Goal: Book appointment/travel/reservation

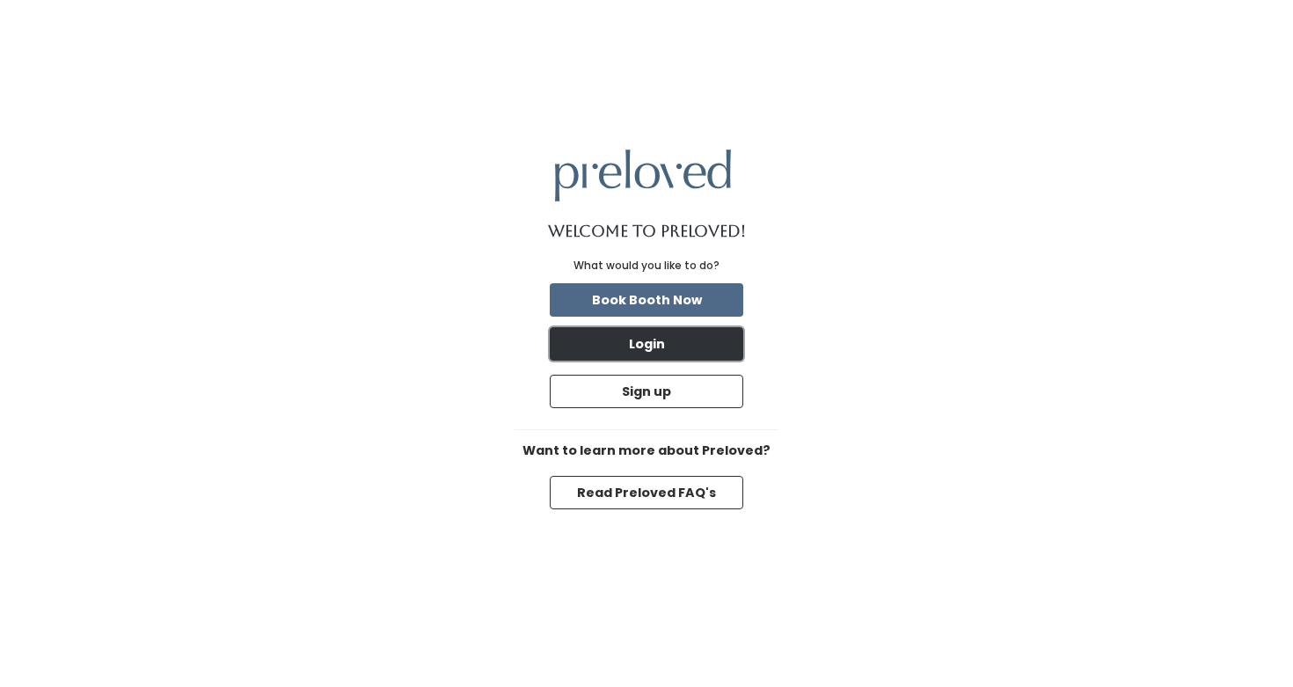
click at [667, 346] on button "Login" at bounding box center [646, 343] width 193 height 33
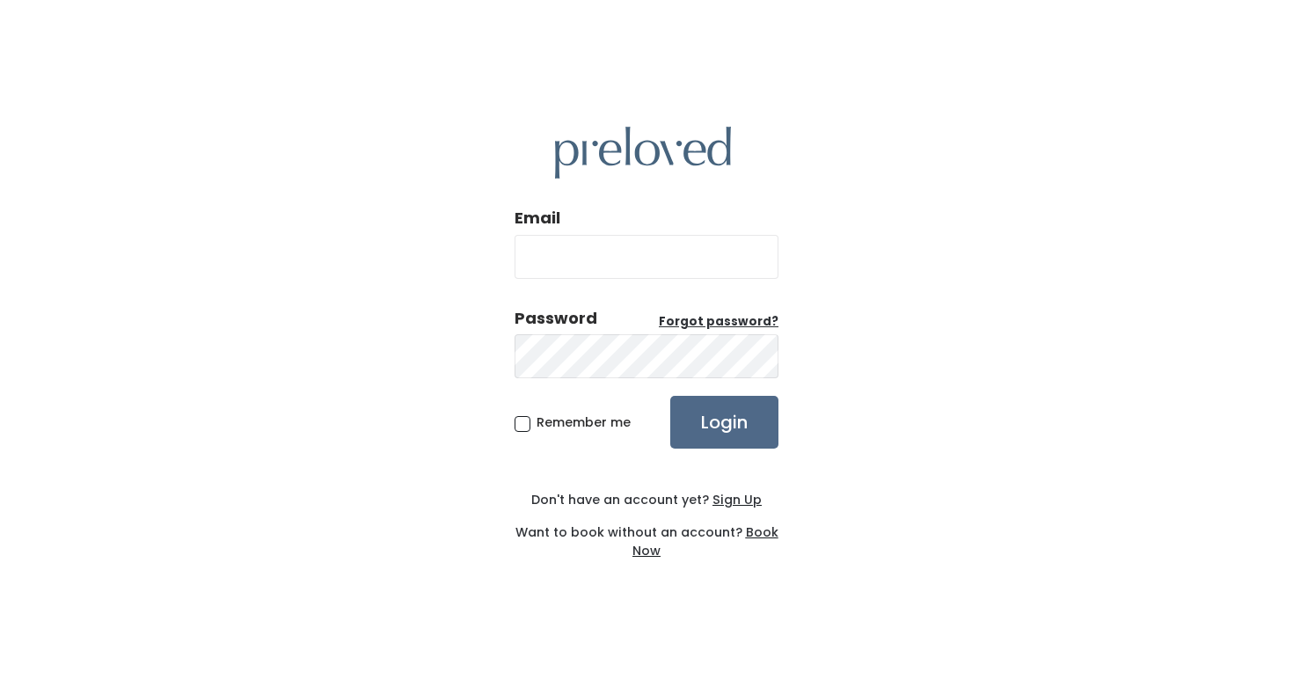
click at [667, 249] on input "Email" at bounding box center [646, 257] width 264 height 44
type input "maquellekt@gmail.com"
click at [670, 396] on input "Login" at bounding box center [724, 422] width 108 height 53
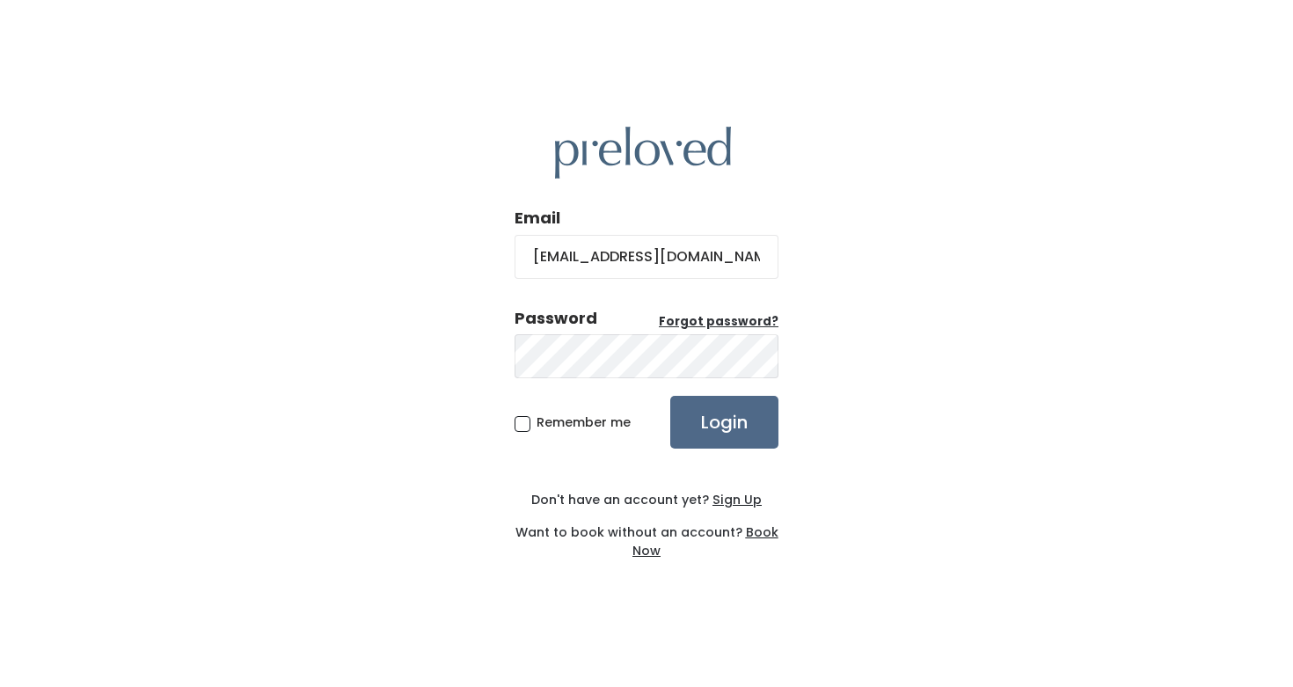
click at [753, 533] on u "Book Now" at bounding box center [705, 541] width 146 height 36
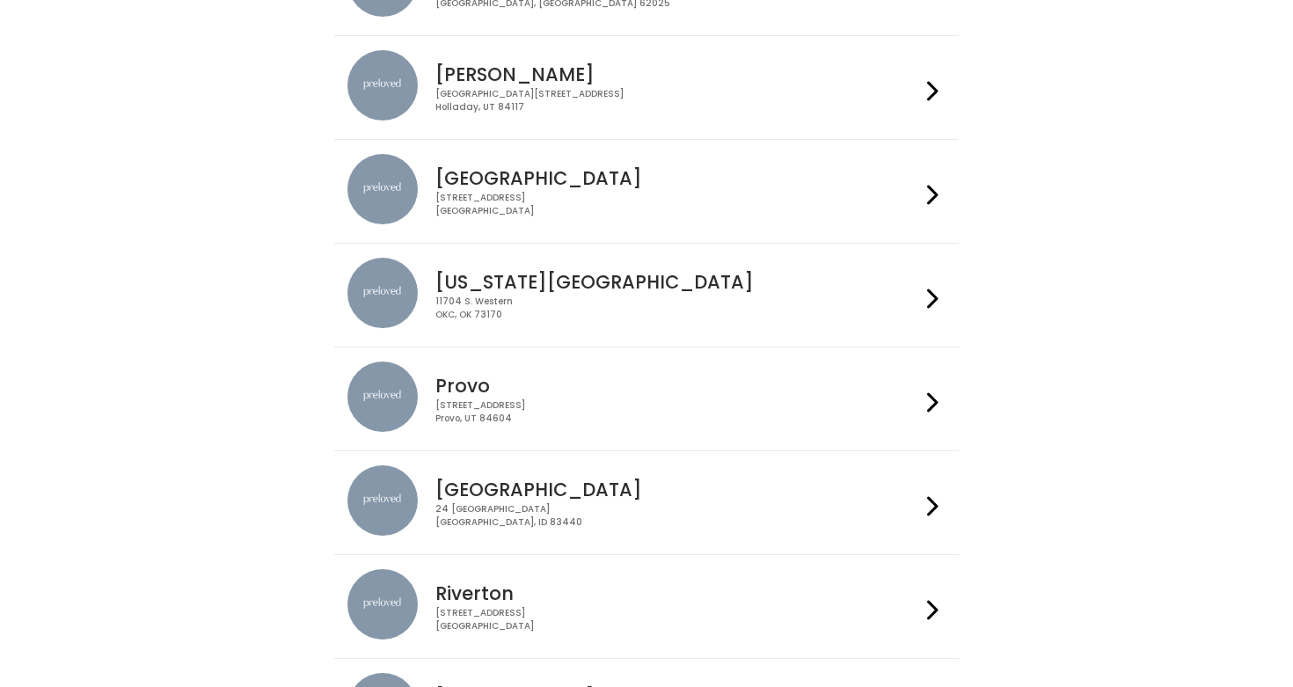
scroll to position [257, 0]
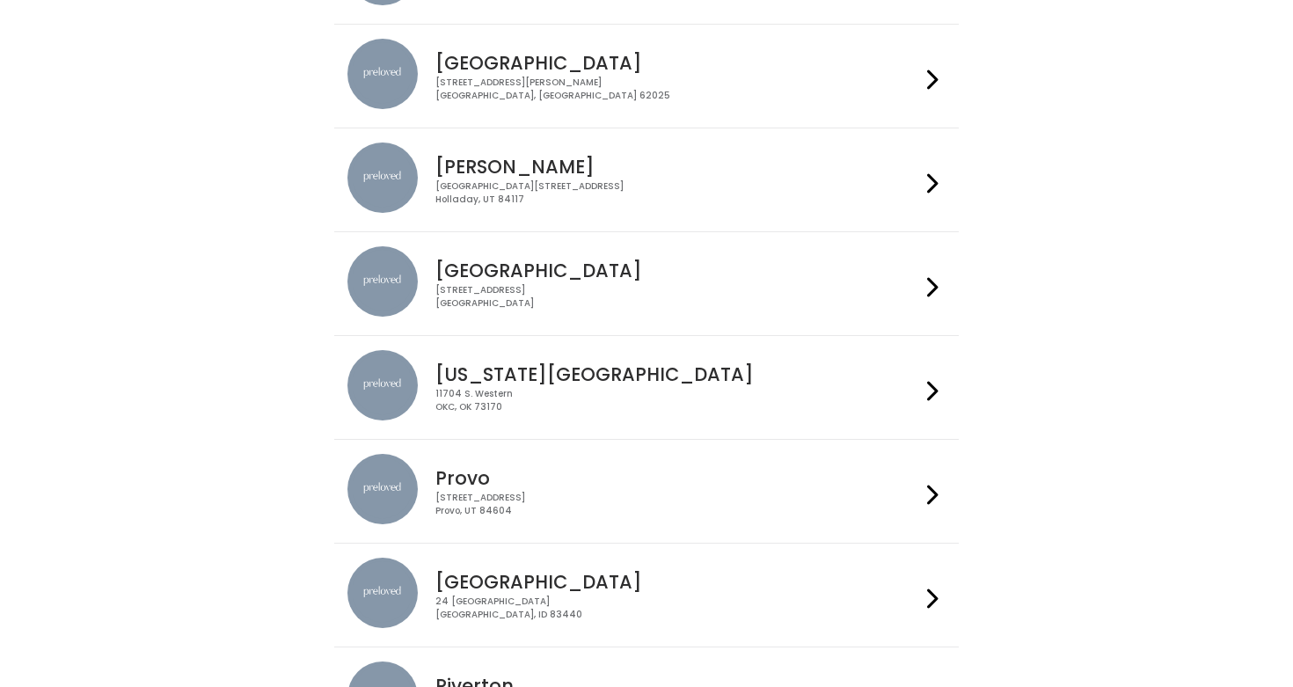
click at [719, 208] on div "Holladay Creekside Place, 4878 South Highland Drive Holladay, UT 84117" at bounding box center [645, 179] width 597 height 75
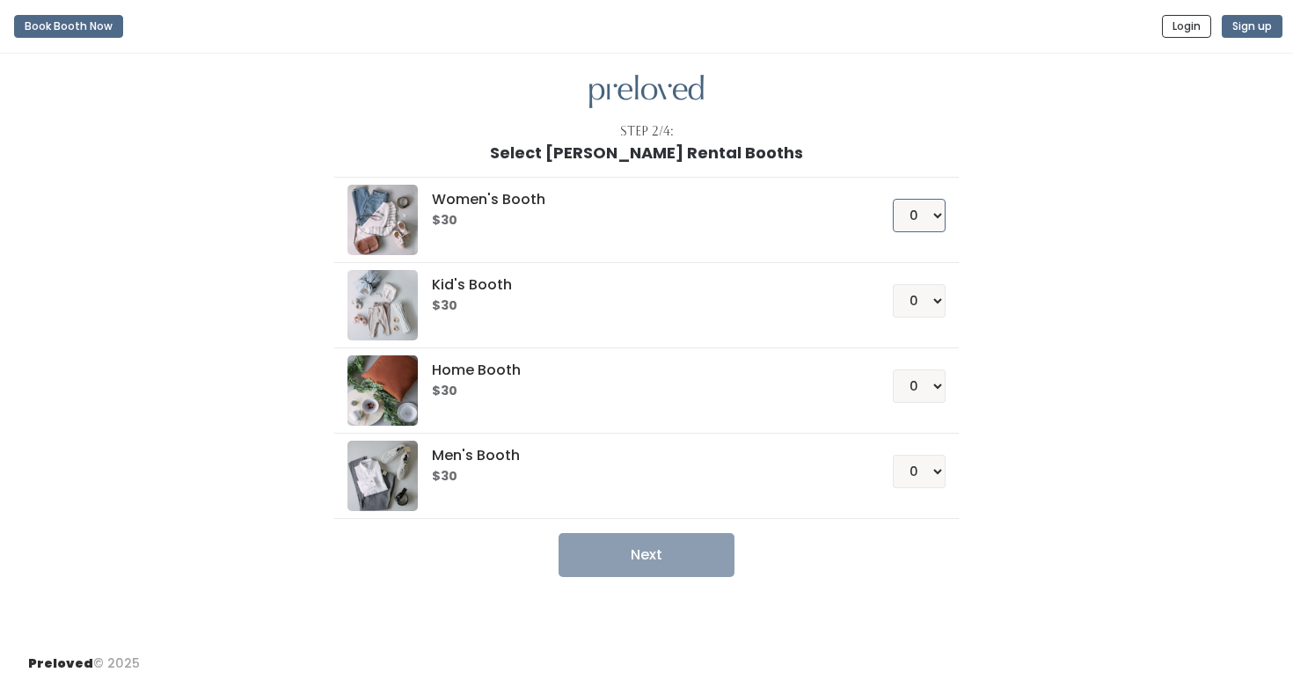
click at [925, 215] on select "0 1 2 3 4" at bounding box center [919, 215] width 53 height 33
click at [893, 199] on select "0 1 2 3 4" at bounding box center [919, 215] width 53 height 33
click at [914, 214] on select "0 1 2 3 4" at bounding box center [919, 215] width 53 height 33
select select "1"
click at [893, 199] on select "0 1 2 3 4" at bounding box center [919, 215] width 53 height 33
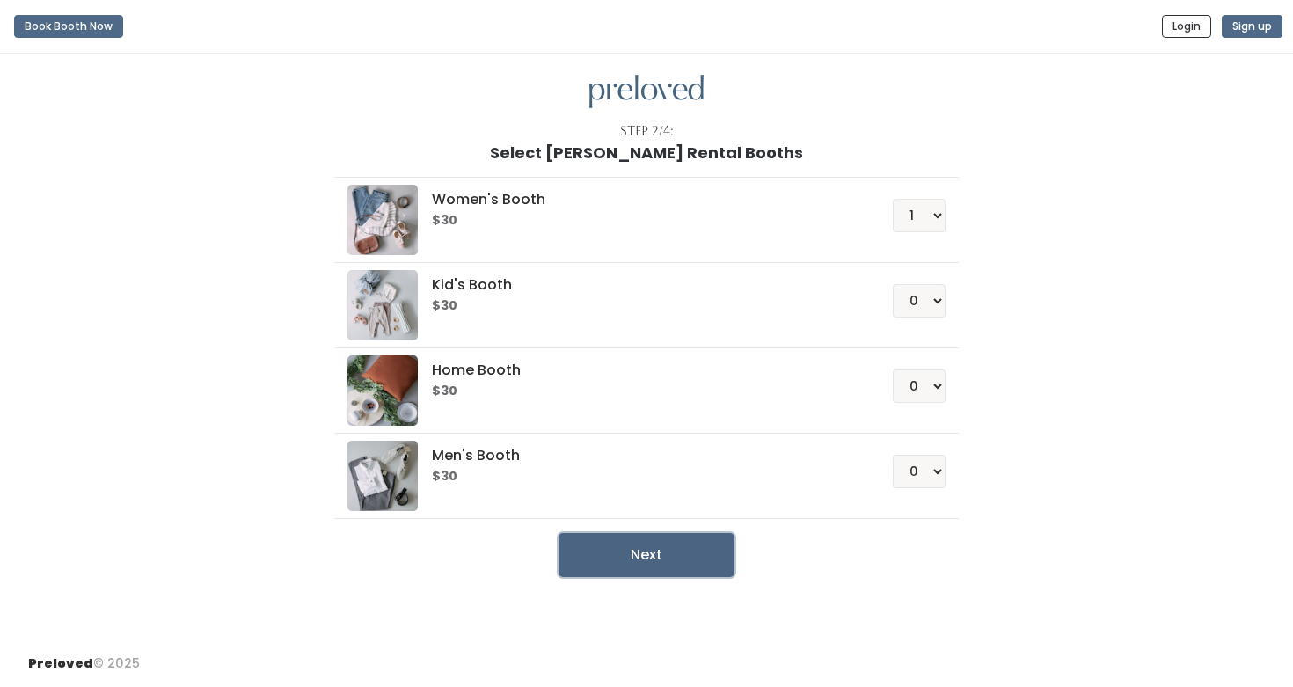
click at [626, 570] on button "Next" at bounding box center [646, 555] width 176 height 44
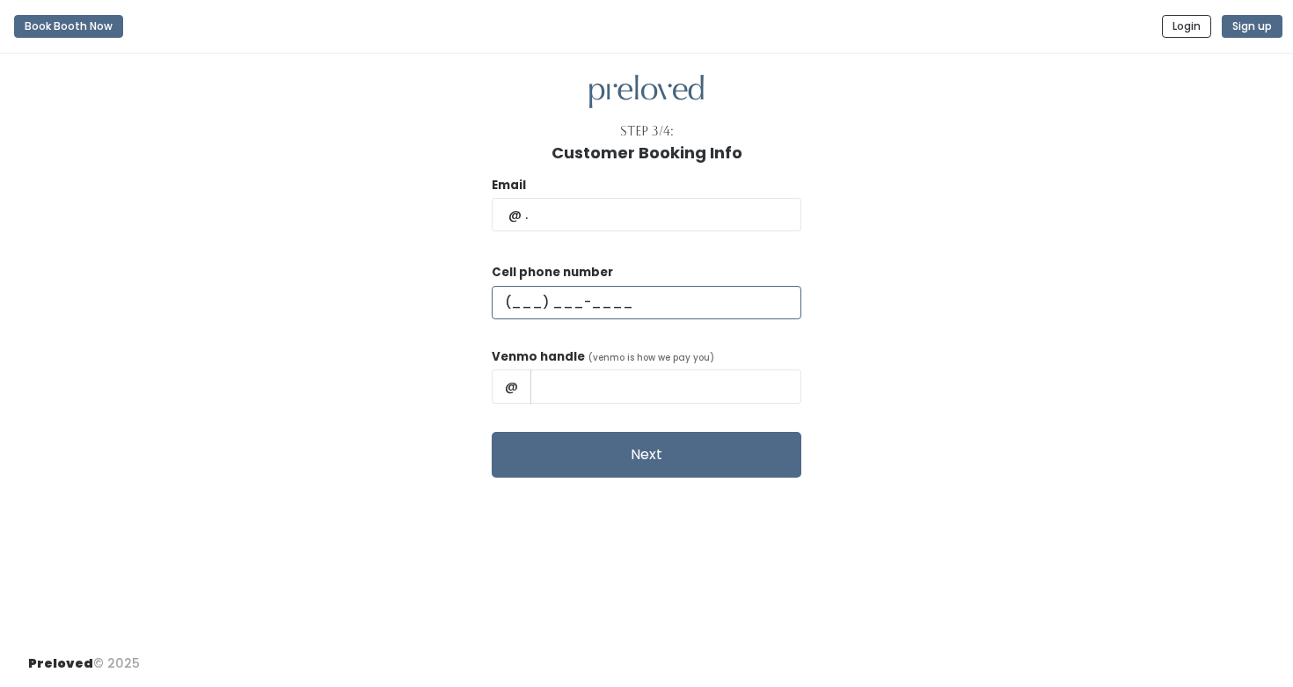
click at [645, 310] on input "text" at bounding box center [647, 302] width 310 height 33
click at [601, 381] on input "text" at bounding box center [665, 385] width 271 height 33
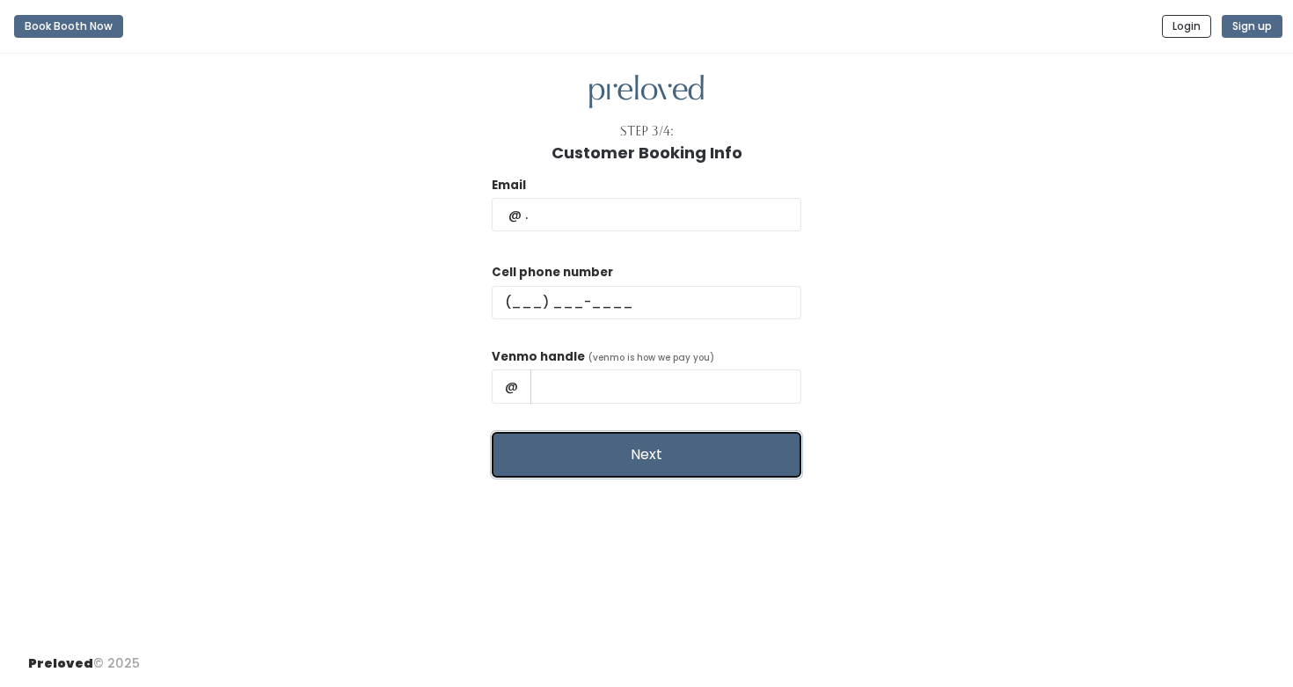
click at [596, 462] on button "Next" at bounding box center [647, 455] width 310 height 46
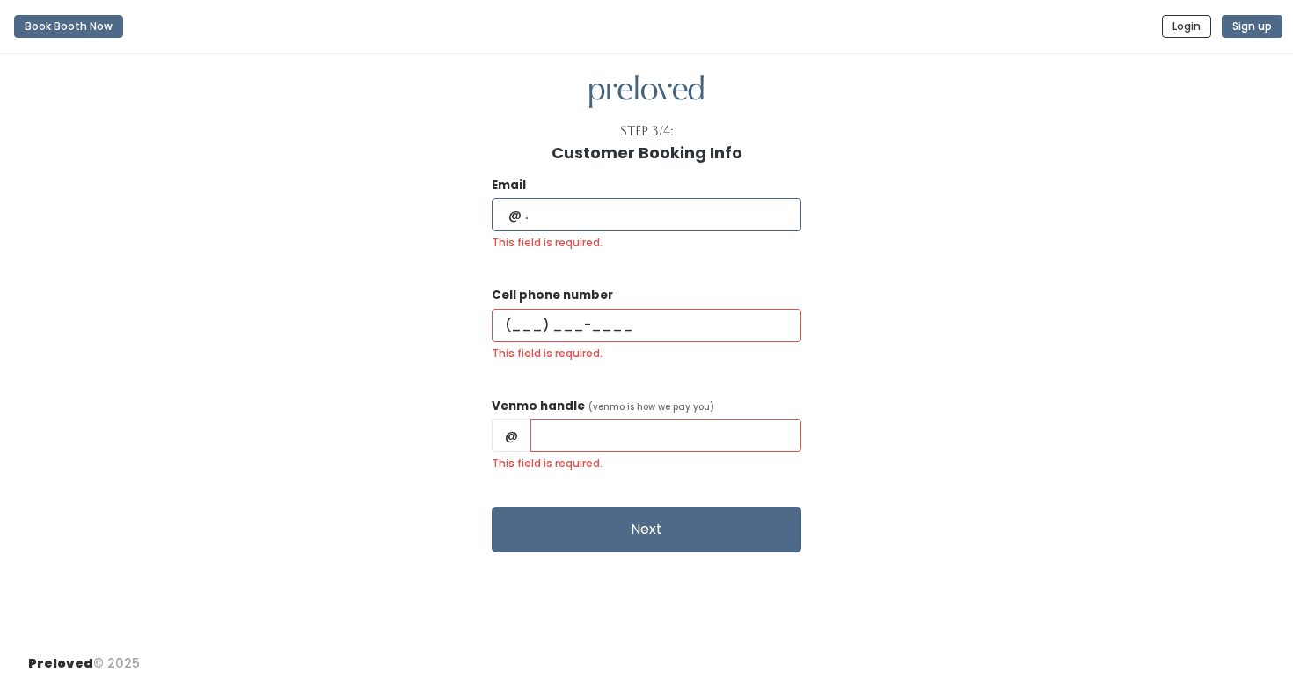
click at [691, 220] on input "This field is required." at bounding box center [647, 214] width 310 height 33
